Goal: Task Accomplishment & Management: Manage account settings

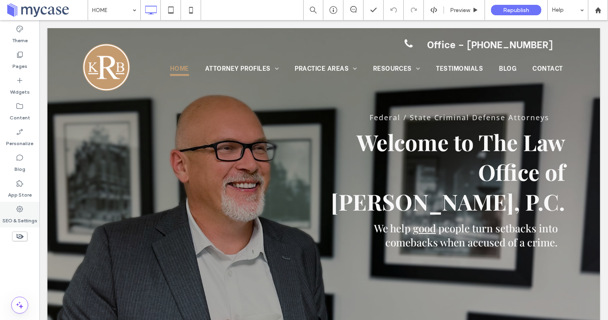
click at [16, 218] on label "SEO & Settings" at bounding box center [19, 218] width 35 height 11
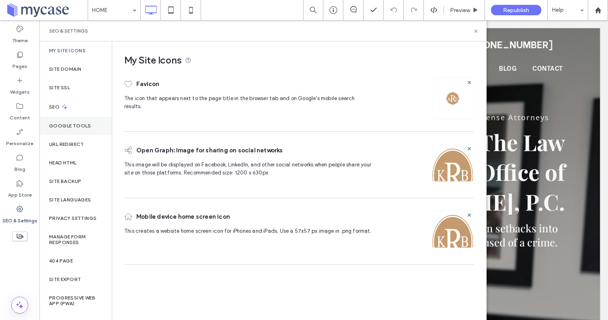
click at [72, 123] on label "Google Tools" at bounding box center [70, 126] width 42 height 6
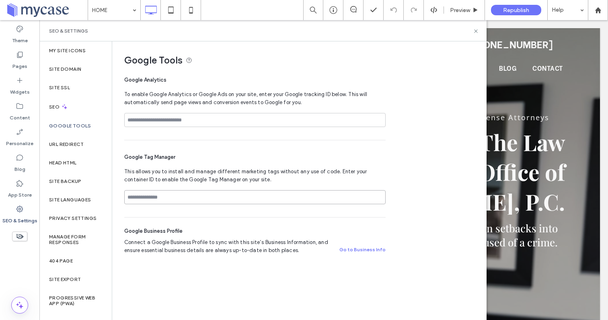
click at [184, 193] on input at bounding box center [254, 197] width 261 height 14
paste input "**********"
type input "**********"
click at [476, 32] on icon at bounding box center [476, 31] width 6 height 6
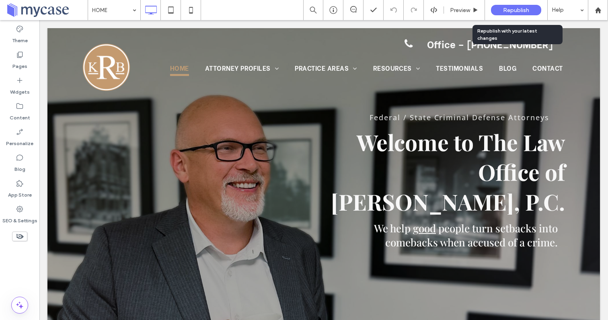
click at [508, 8] on span "Republish" at bounding box center [516, 10] width 26 height 7
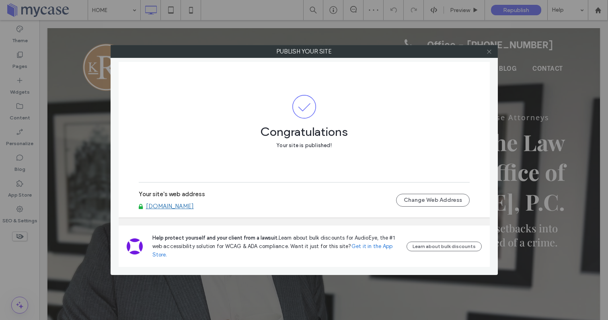
click at [489, 54] on icon at bounding box center [489, 52] width 6 height 6
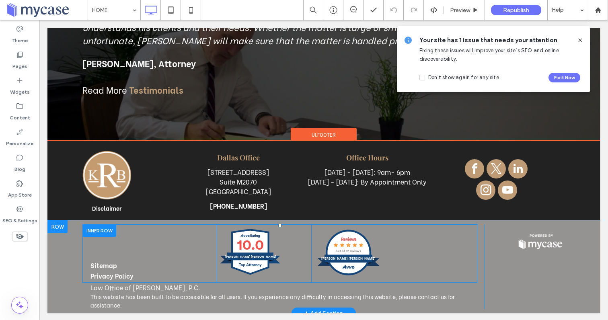
scroll to position [6, 0]
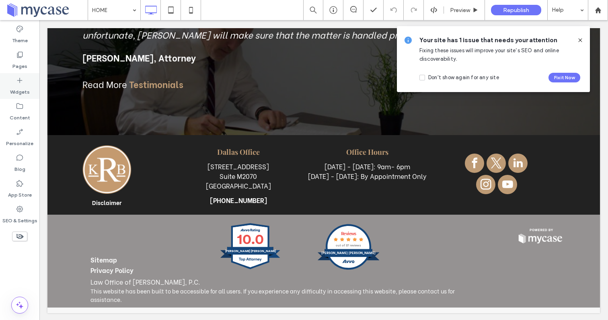
click at [23, 86] on label "Widgets" at bounding box center [20, 89] width 20 height 11
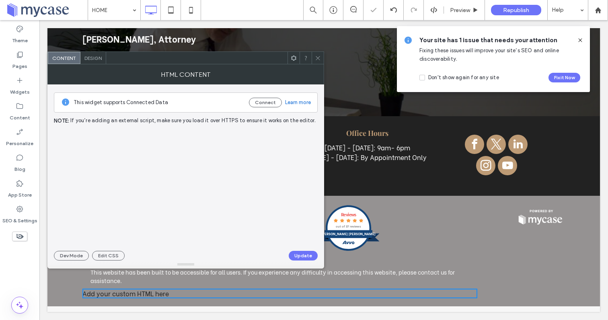
scroll to position [2176, 0]
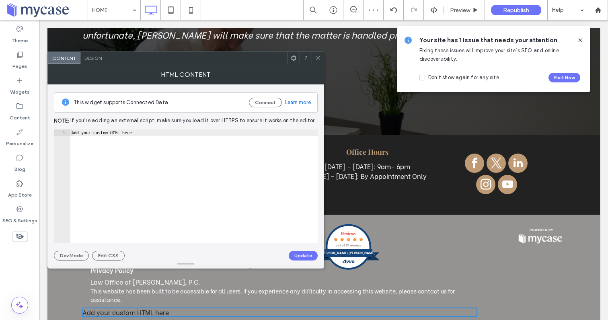
type textarea "**********"
click at [146, 134] on div "Add your custom HTML here" at bounding box center [194, 193] width 248 height 126
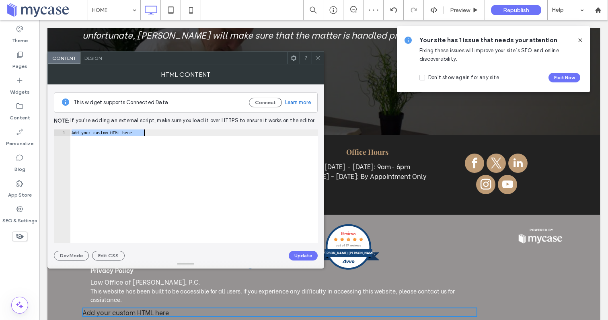
paste textarea "Cursor at row 1"
click at [304, 256] on button "Update" at bounding box center [303, 256] width 29 height 10
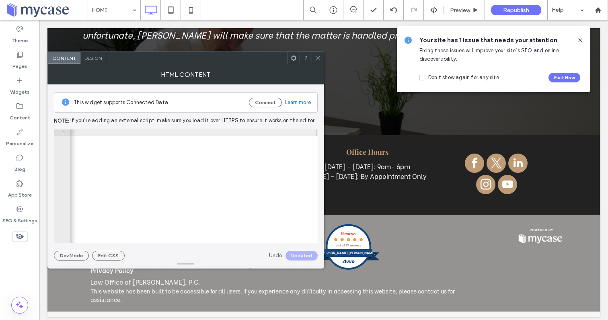
click at [318, 60] on icon at bounding box center [318, 58] width 6 height 6
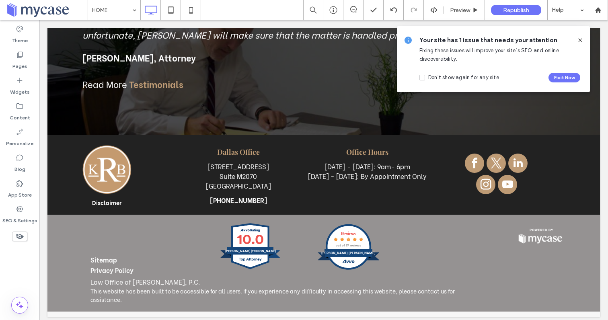
click at [580, 38] on icon at bounding box center [580, 40] width 6 height 6
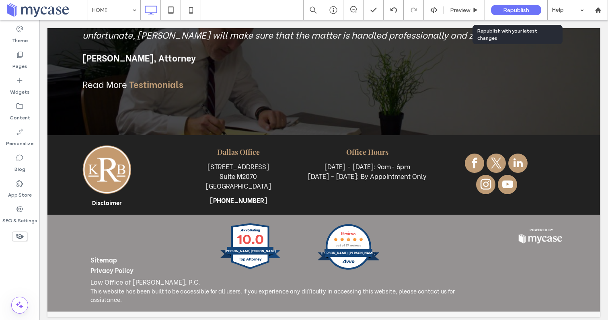
click at [522, 9] on span "Republish" at bounding box center [516, 10] width 26 height 7
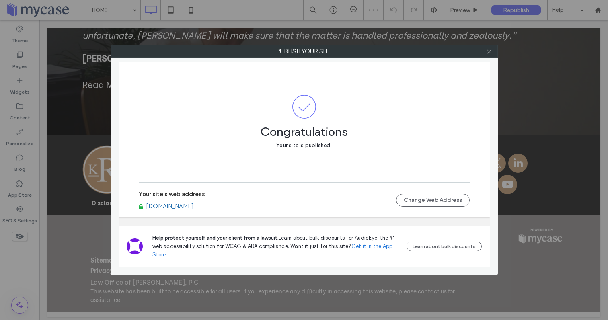
click at [490, 53] on icon at bounding box center [489, 52] width 6 height 6
